Goal: Check status: Check status

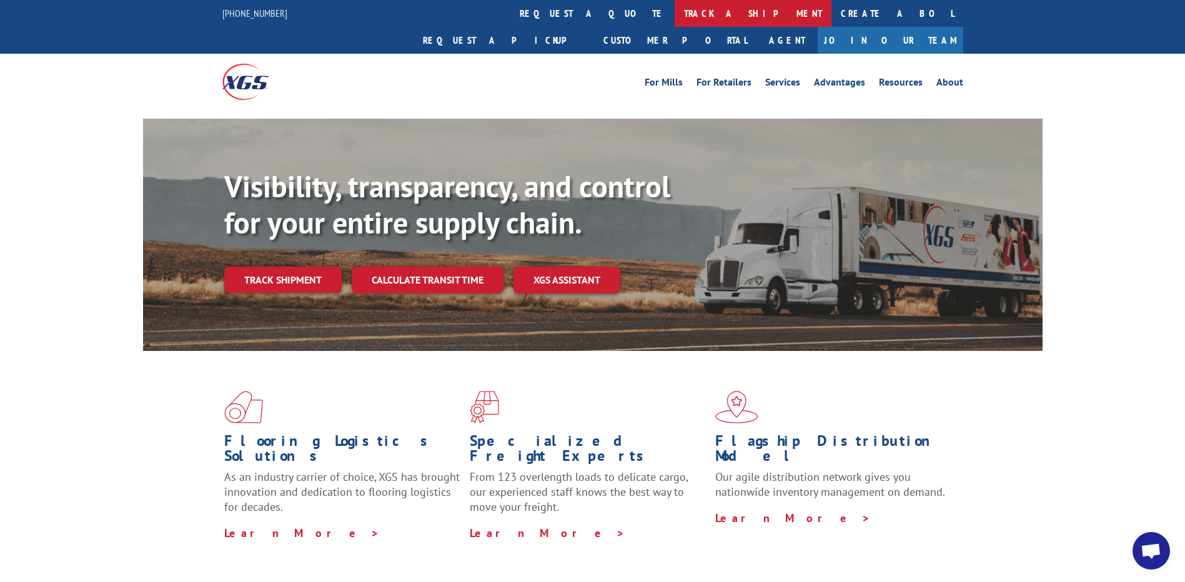
click at [675, 11] on link "track a shipment" at bounding box center [753, 13] width 157 height 27
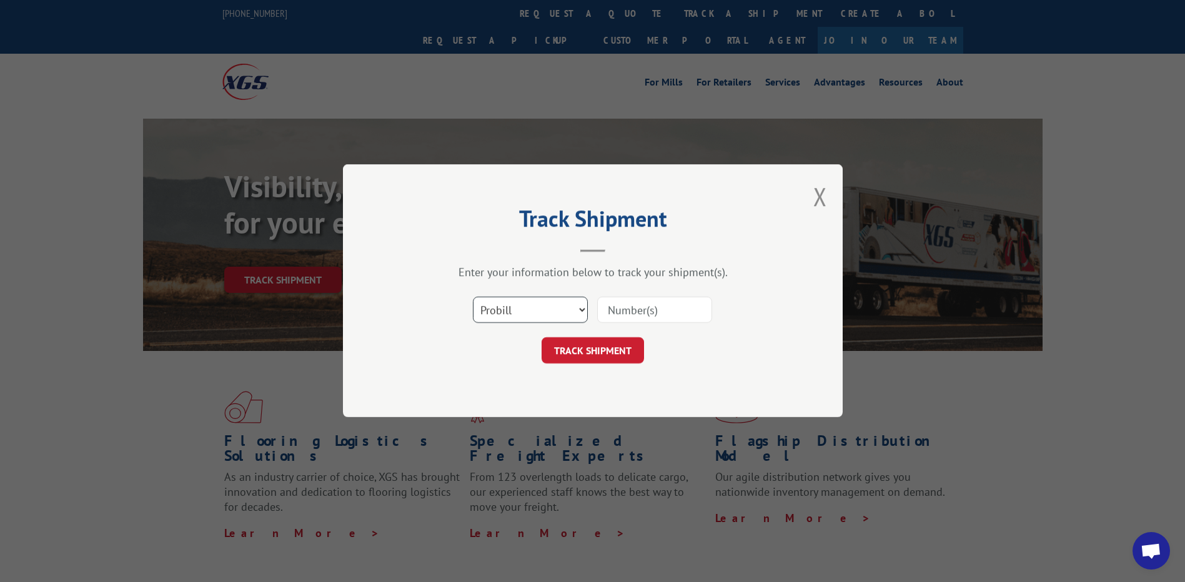
click at [578, 300] on select "Select category... Probill BOL PO" at bounding box center [530, 310] width 115 height 26
select select "po"
click at [473, 297] on select "Select category... Probill BOL PO" at bounding box center [530, 310] width 115 height 26
click at [657, 309] on input at bounding box center [654, 310] width 115 height 26
paste input "51440553"
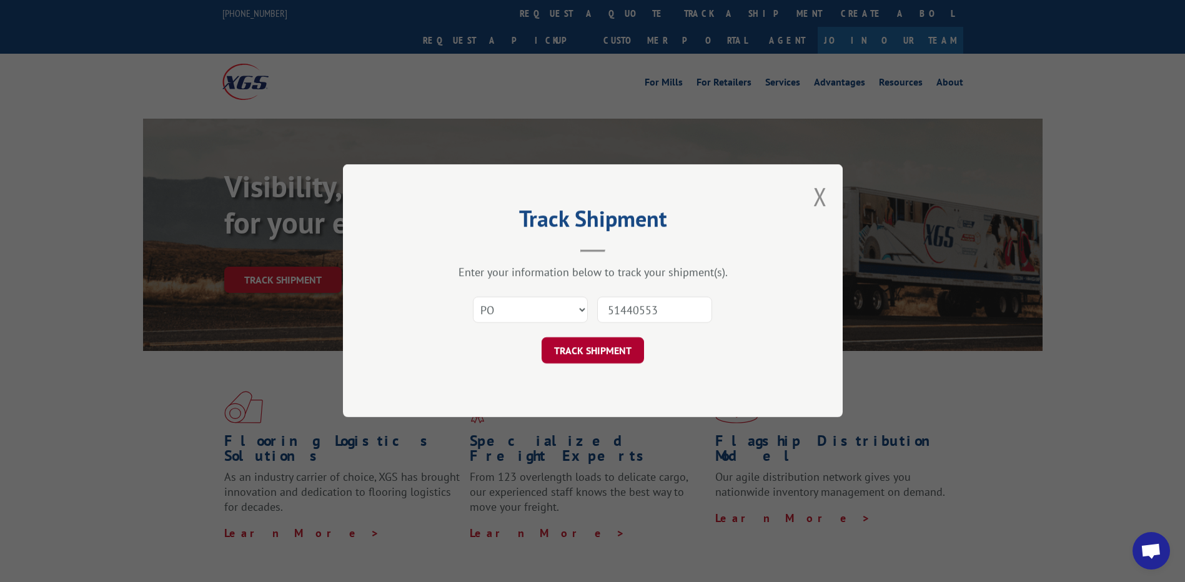
type input "51440553"
click at [593, 351] on button "TRACK SHIPMENT" at bounding box center [593, 351] width 102 height 26
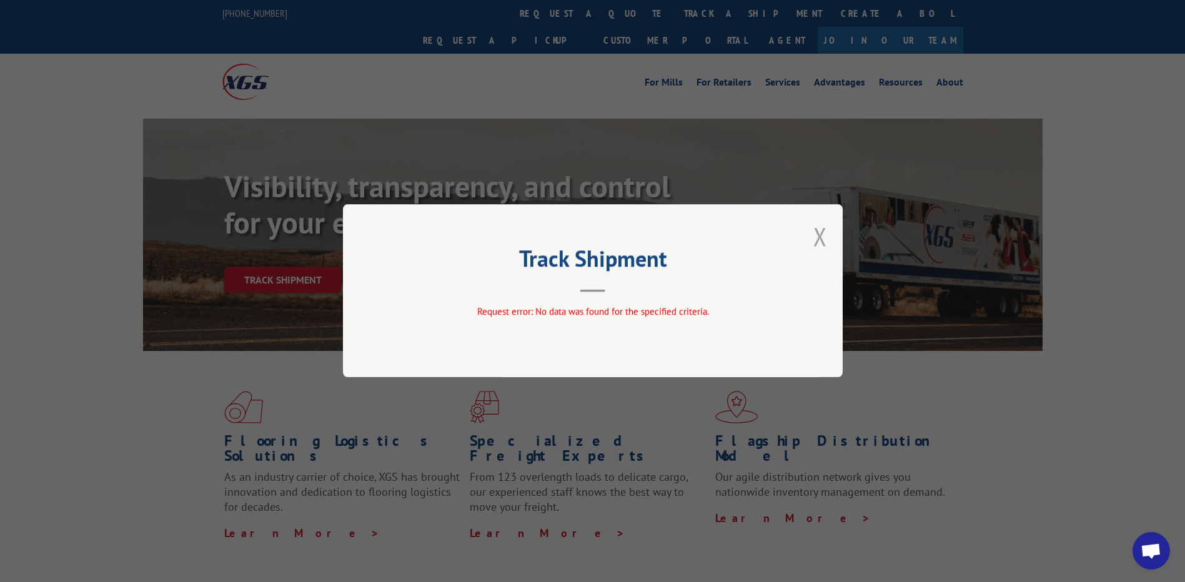
click at [820, 229] on button "Close modal" at bounding box center [820, 236] width 14 height 33
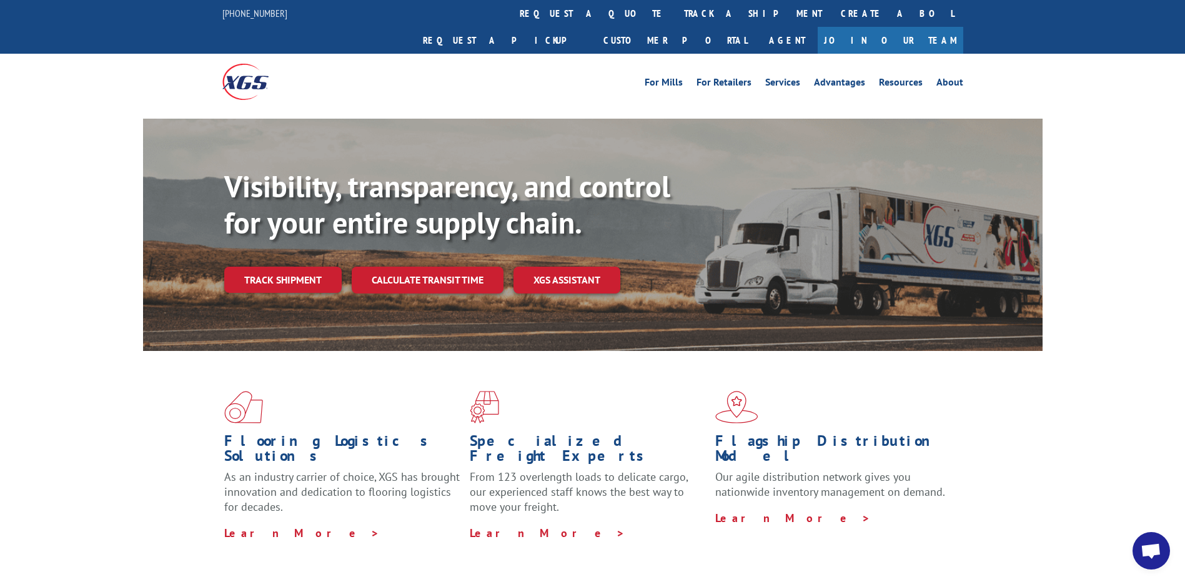
click at [675, 9] on link "track a shipment" at bounding box center [753, 13] width 157 height 27
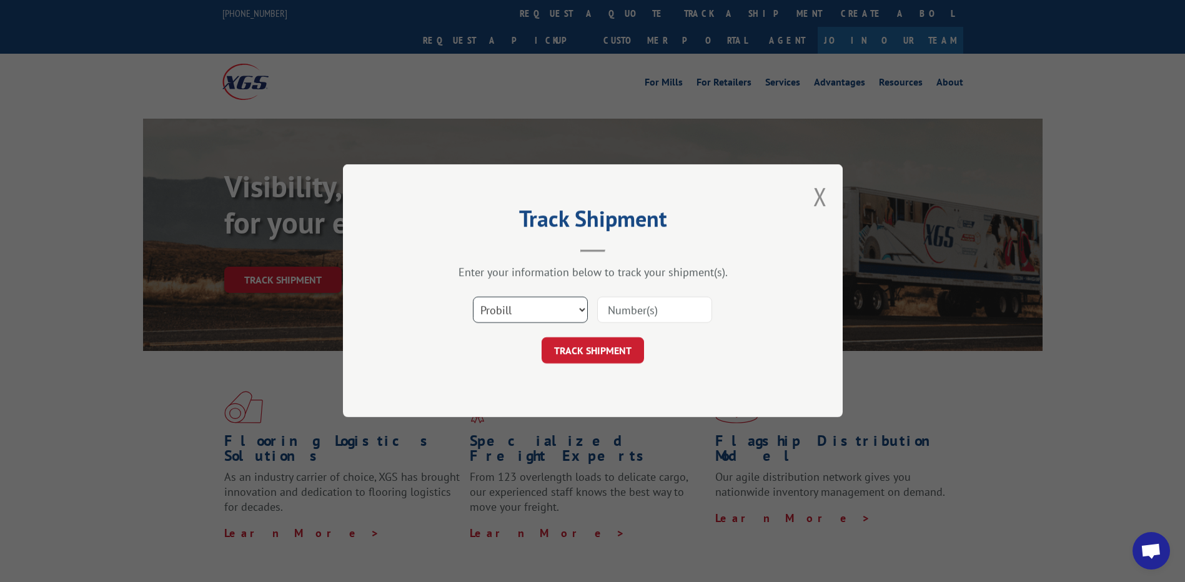
click at [555, 307] on select "Select category... Probill BOL PO" at bounding box center [530, 310] width 115 height 26
select select "po"
click at [473, 297] on select "Select category... Probill BOL PO" at bounding box center [530, 310] width 115 height 26
click at [624, 312] on input at bounding box center [654, 310] width 115 height 26
paste input "50549245"
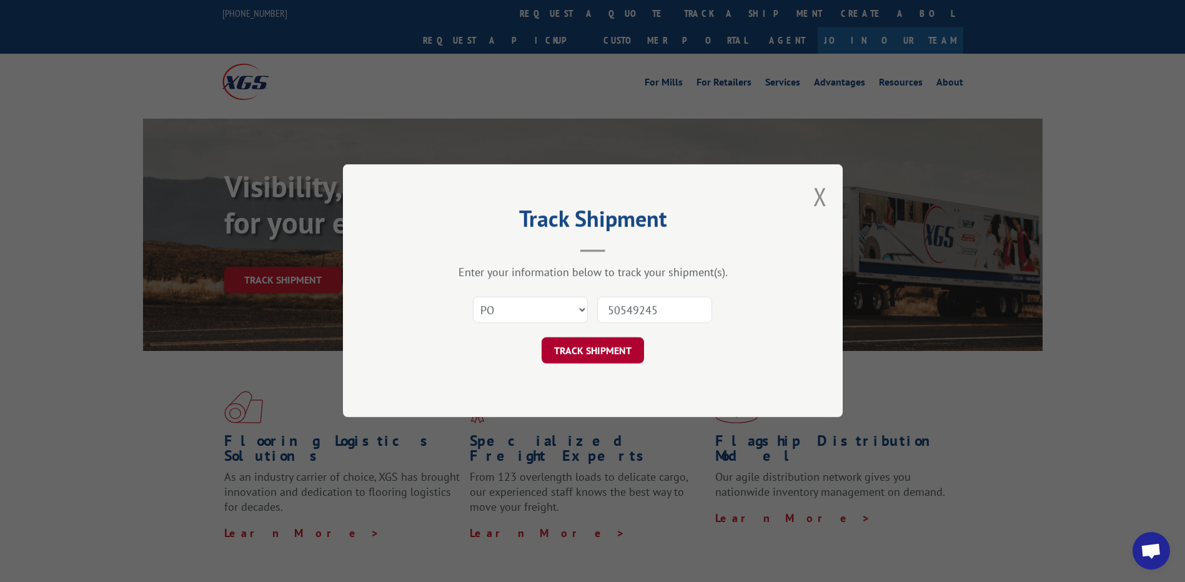
type input "50549245"
click at [573, 350] on button "TRACK SHIPMENT" at bounding box center [593, 351] width 102 height 26
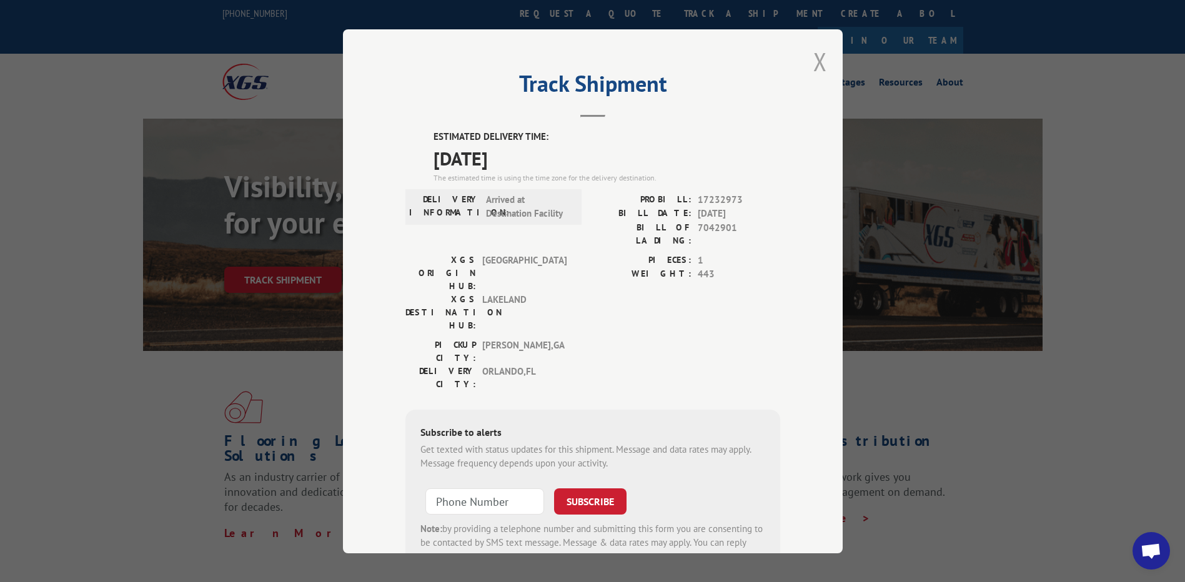
click at [813, 62] on button "Close modal" at bounding box center [820, 61] width 14 height 33
